Goal: Task Accomplishment & Management: Manage account settings

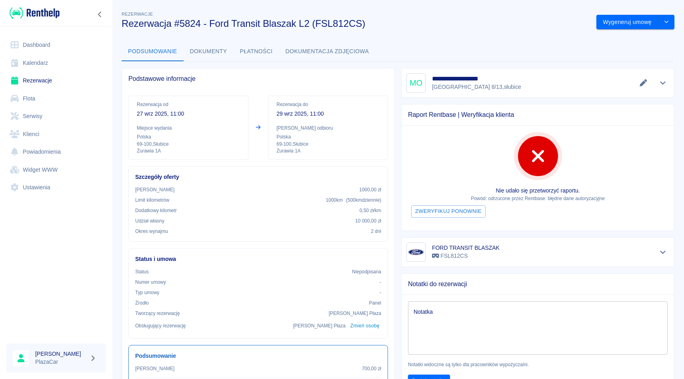
click at [72, 83] on link "Rezerwacje" at bounding box center [56, 81] width 100 height 18
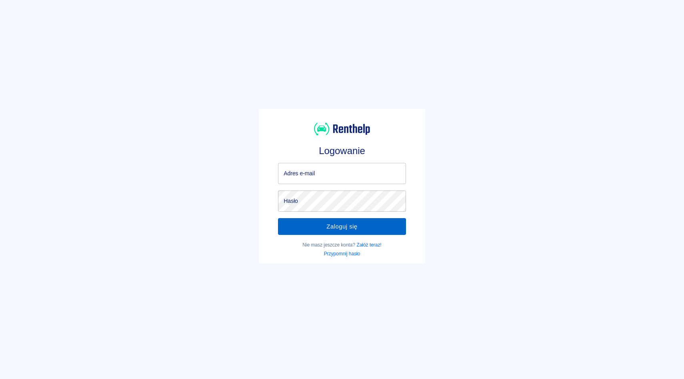
type input "[EMAIL_ADDRESS][DOMAIN_NAME]"
click at [339, 225] on button "Zaloguj się" at bounding box center [342, 226] width 128 height 17
